Goal: Transaction & Acquisition: Purchase product/service

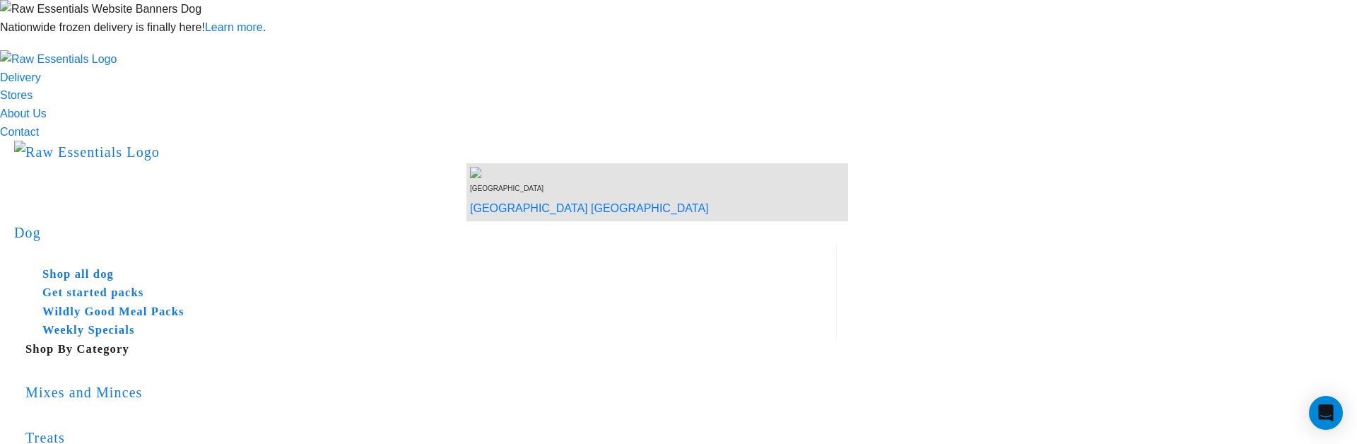
scroll to position [354, 0]
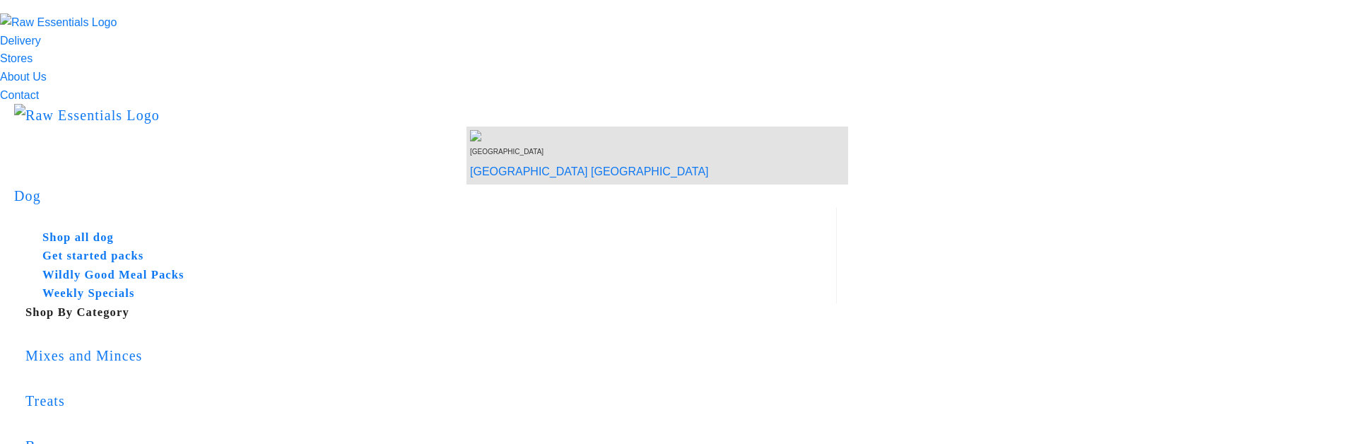
scroll to position [354, 0]
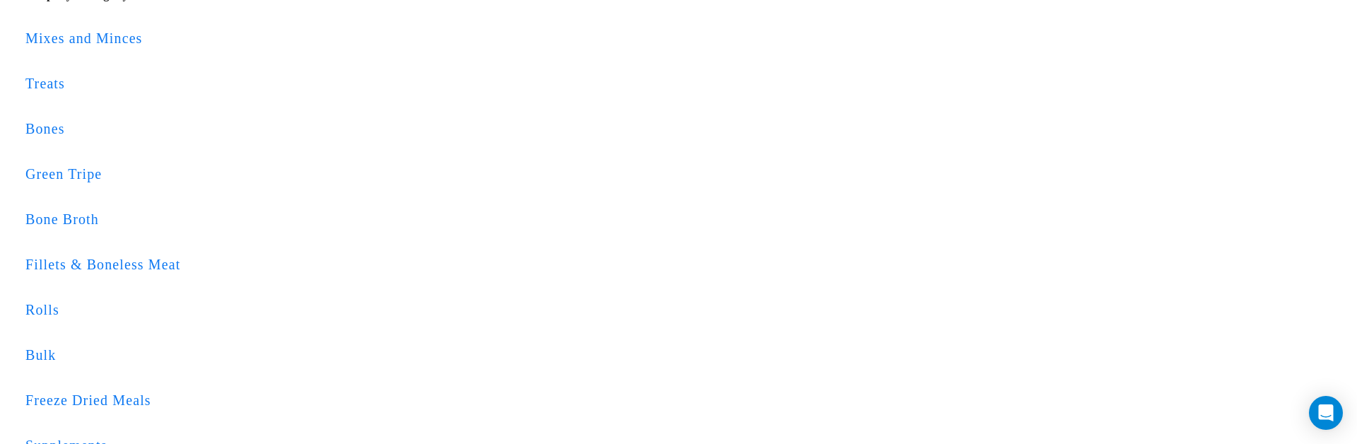
type input "1010"
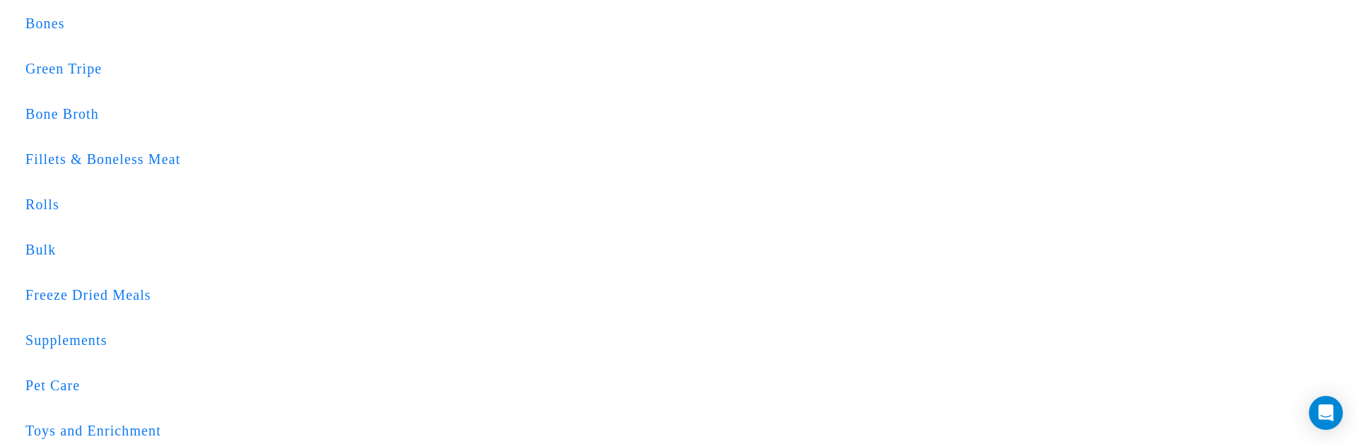
scroll to position [476, 0]
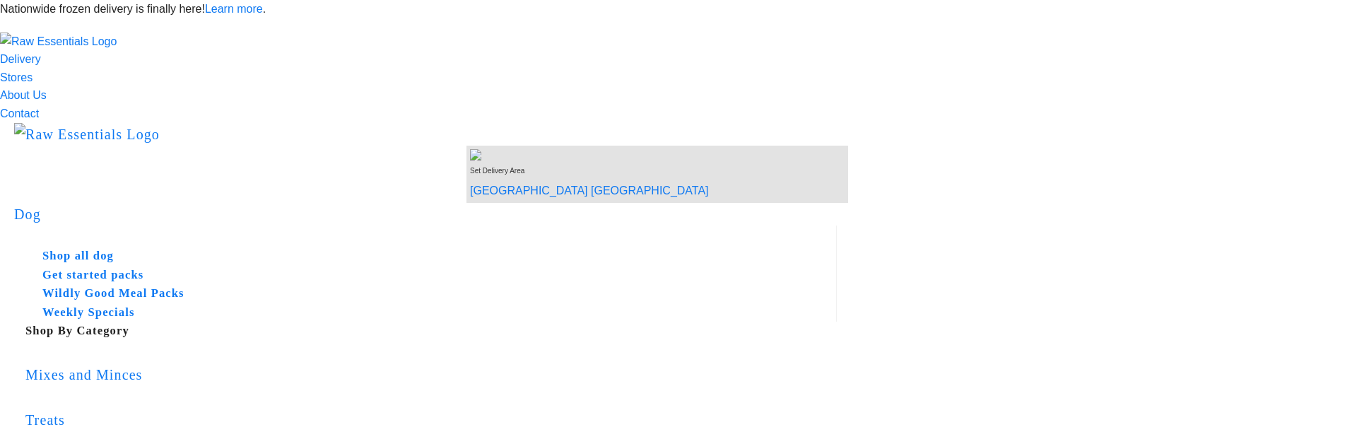
checkbox input "true"
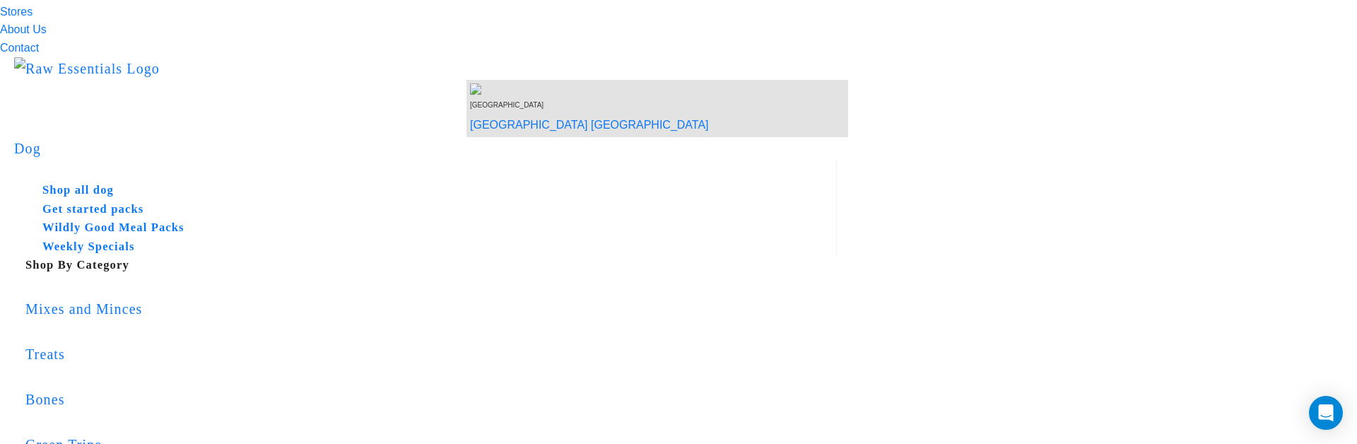
scroll to position [73, 0]
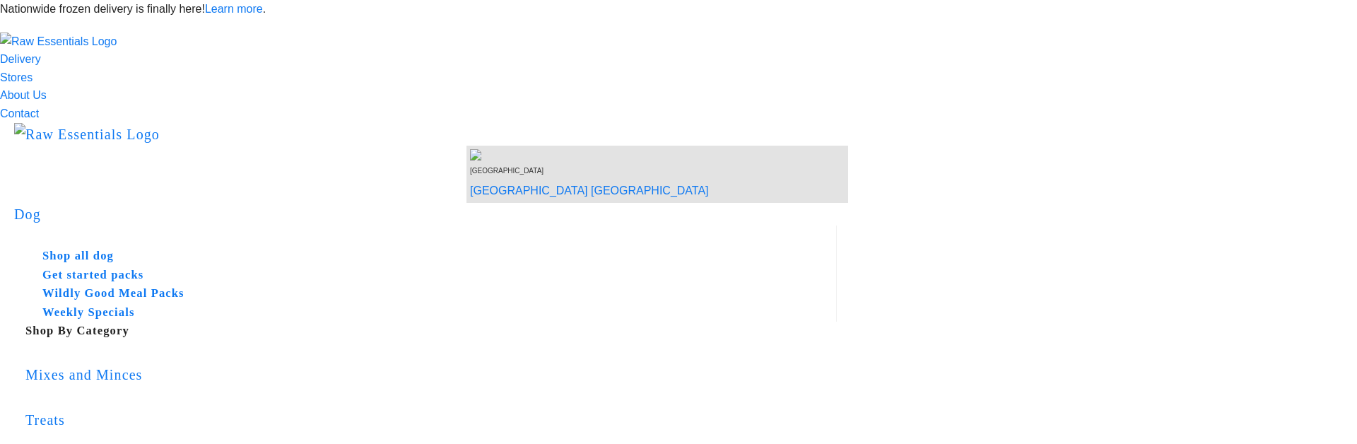
scroll to position [166, 0]
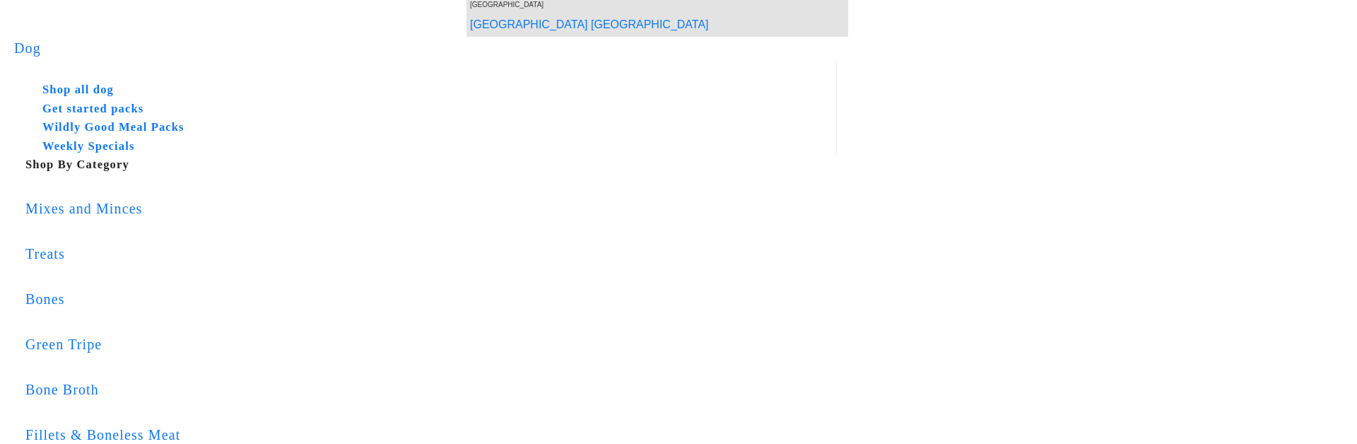
checkbox input "true"
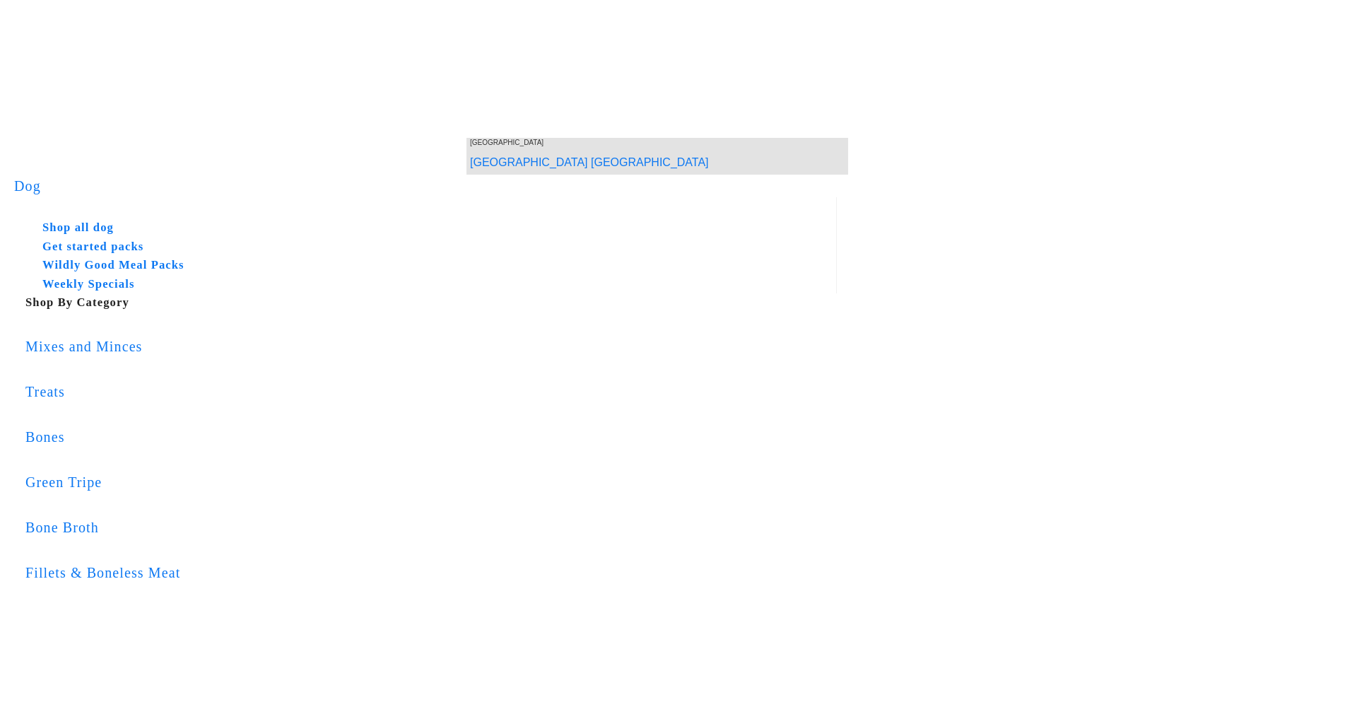
scroll to position [73, 0]
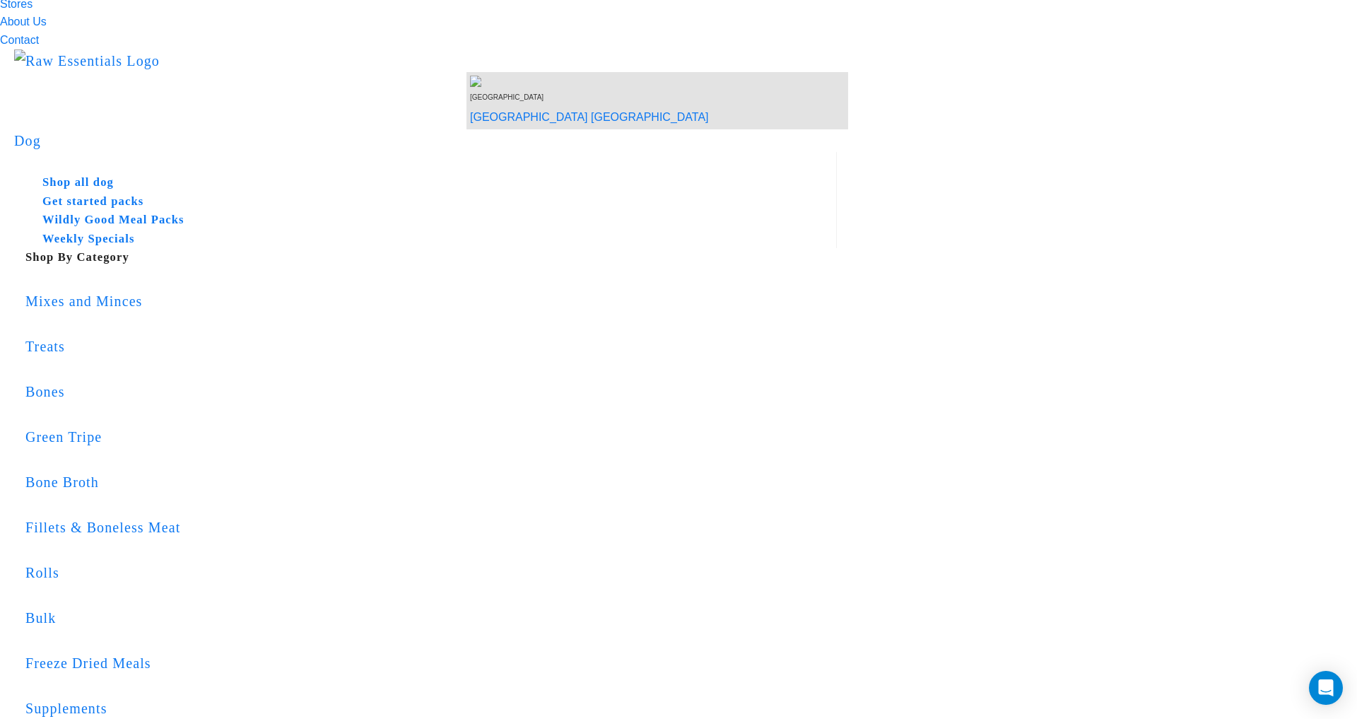
scroll to position [0, 0]
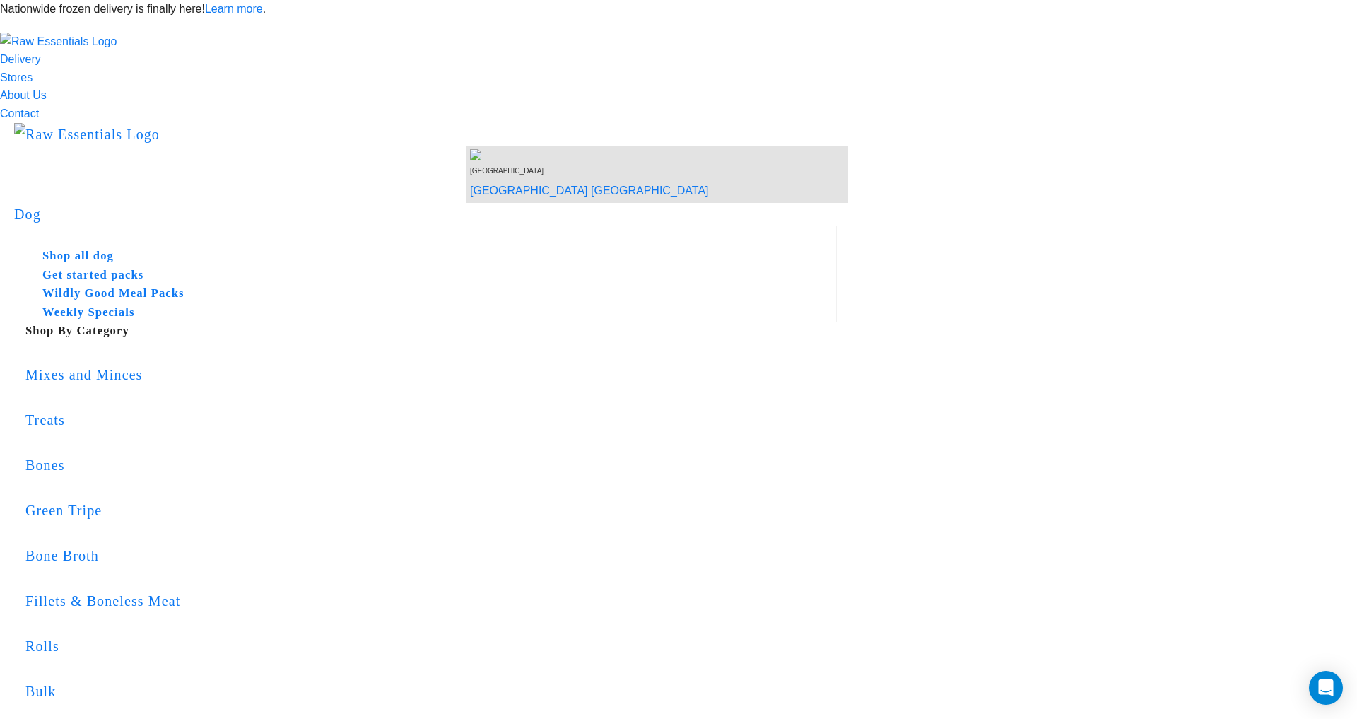
copy div "Please add your shipping address at checkout to see delivery costs."
